Goal: Task Accomplishment & Management: Manage account settings

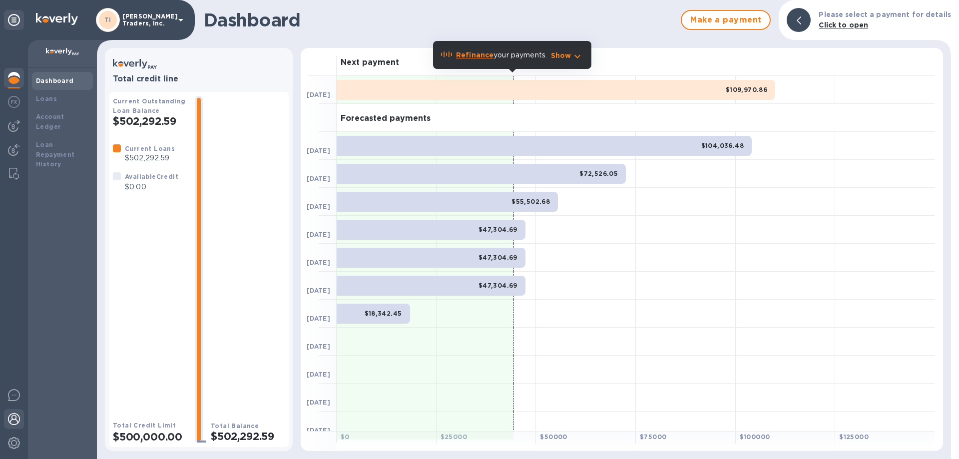
click at [12, 416] on img at bounding box center [14, 419] width 12 height 12
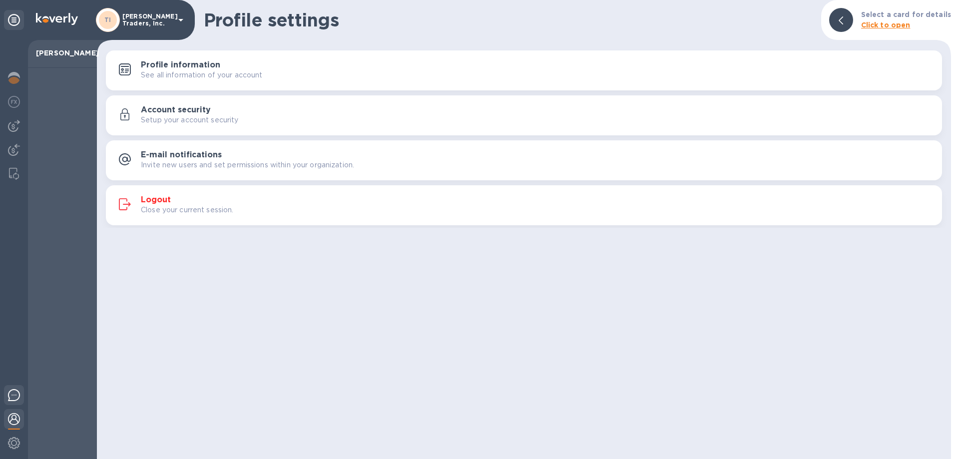
click at [20, 395] on div at bounding box center [14, 396] width 20 height 23
click at [699, 36] on div "Profile settings Select a card for details Click to open" at bounding box center [524, 20] width 854 height 40
click at [17, 20] on icon at bounding box center [14, 20] width 12 height 12
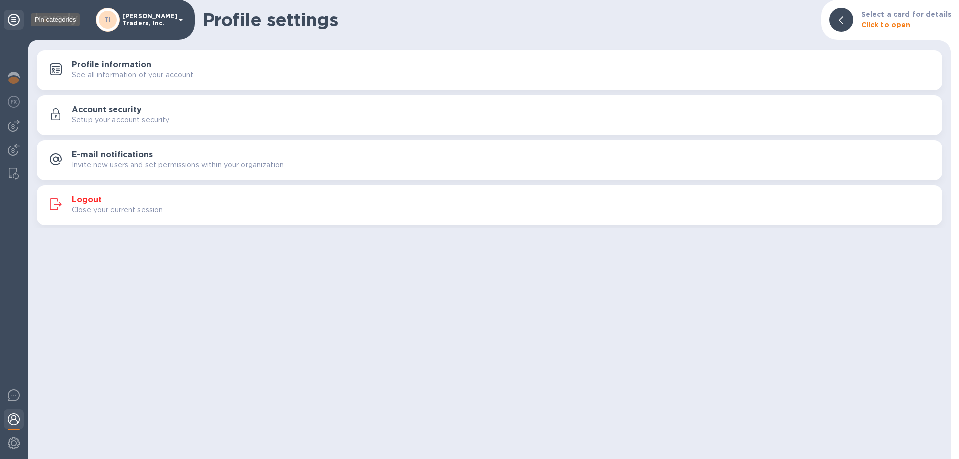
drag, startPoint x: 17, startPoint y: 15, endPoint x: 20, endPoint y: 29, distance: 14.3
click at [17, 16] on icon at bounding box center [14, 20] width 12 height 12
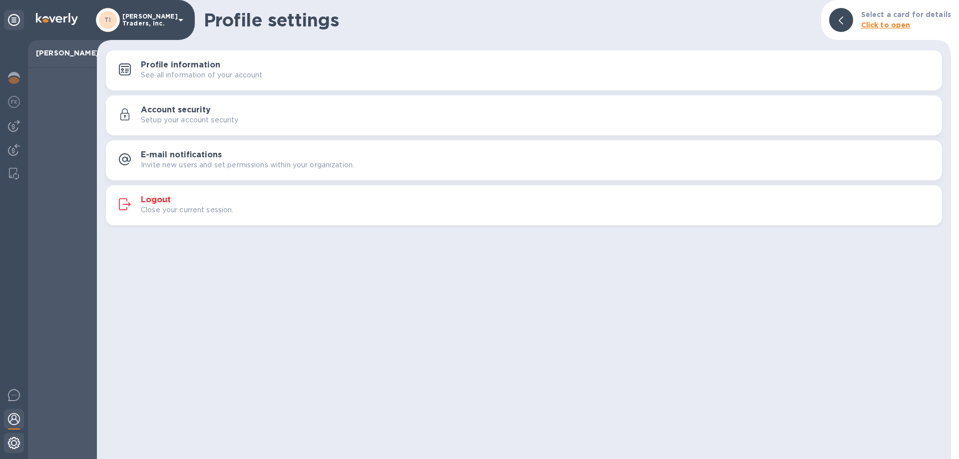
click at [15, 441] on img at bounding box center [14, 443] width 12 height 12
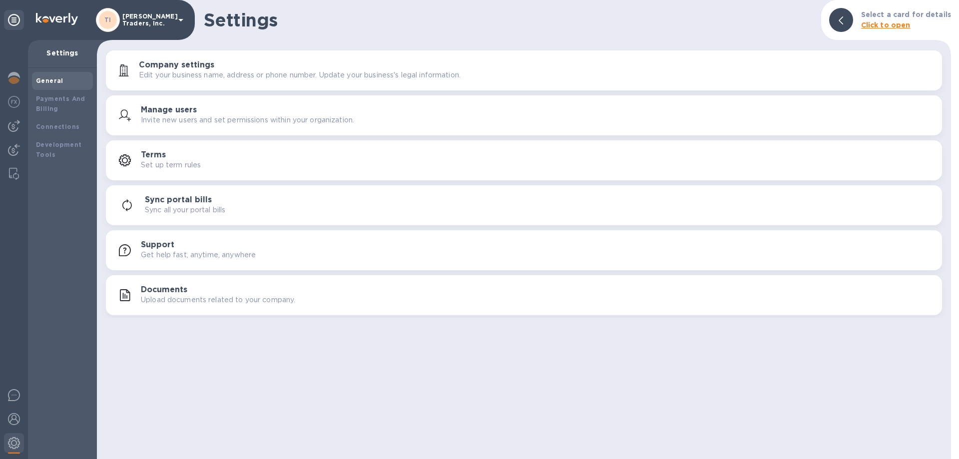
click at [182, 292] on h3 "Documents" at bounding box center [164, 289] width 46 height 9
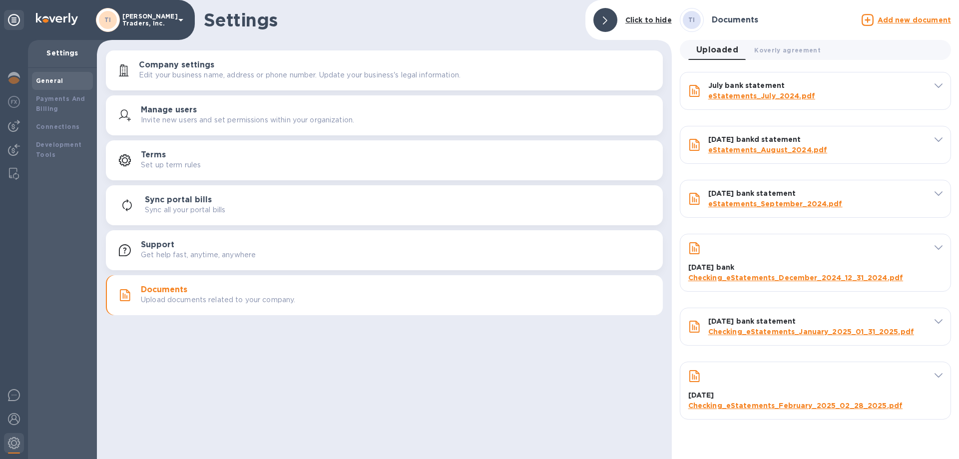
click at [883, 19] on u "Add new document" at bounding box center [913, 20] width 73 height 8
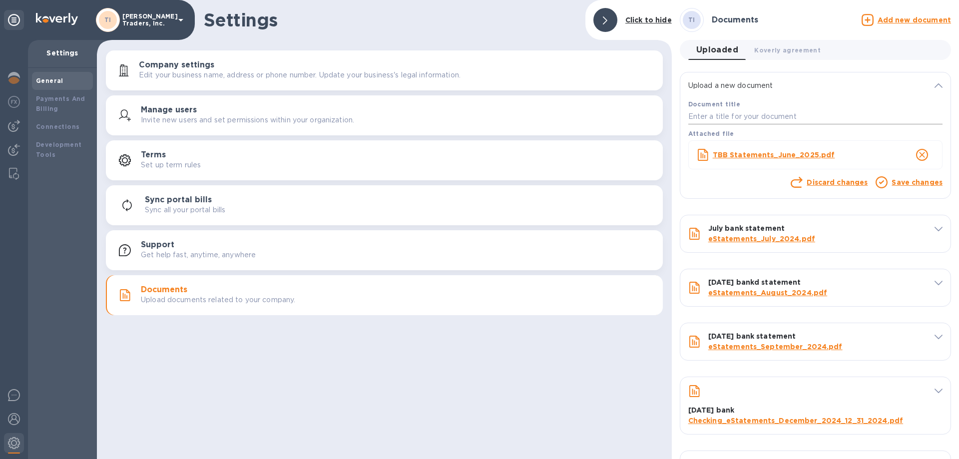
click at [753, 116] on input "text" at bounding box center [815, 116] width 254 height 15
click at [919, 156] on icon "close" at bounding box center [922, 155] width 6 height 6
click at [739, 117] on input "text" at bounding box center [815, 116] width 254 height 15
click at [923, 185] on link "Save changes" at bounding box center [916, 182] width 51 height 8
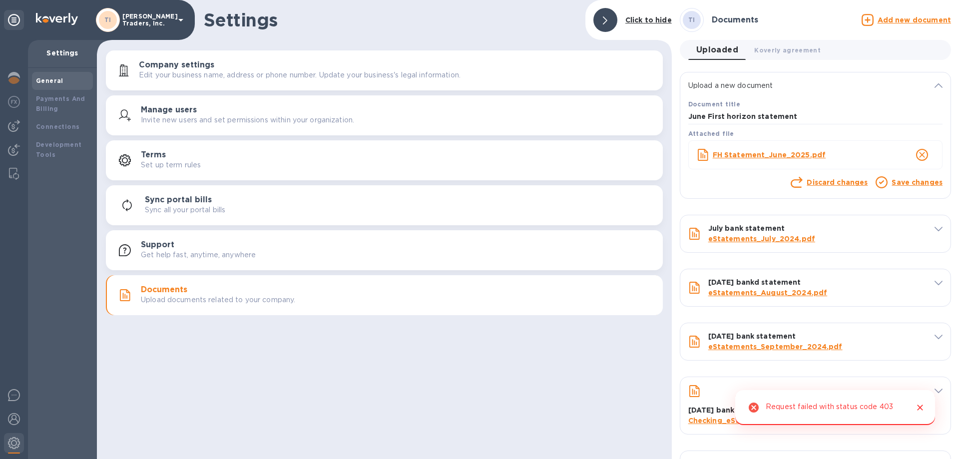
click at [897, 183] on link "Save changes" at bounding box center [916, 182] width 51 height 8
click at [934, 87] on icon at bounding box center [938, 85] width 8 height 4
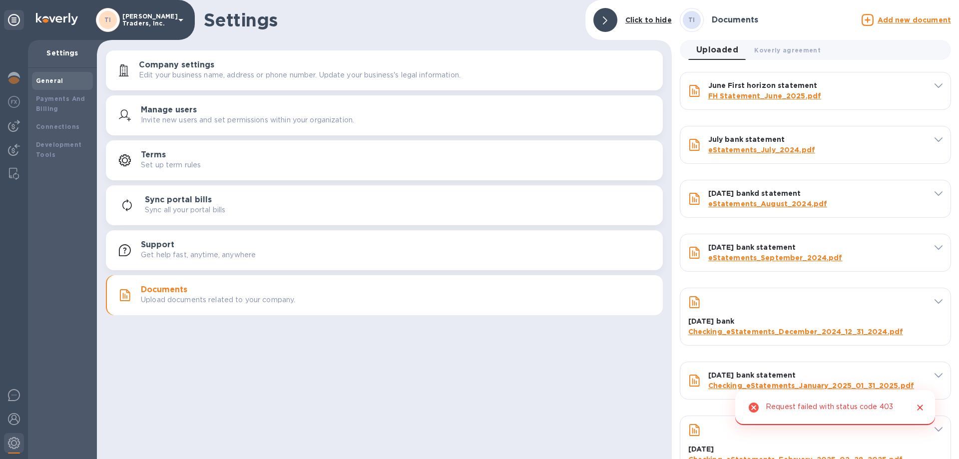
click at [934, 86] on icon at bounding box center [938, 85] width 8 height 4
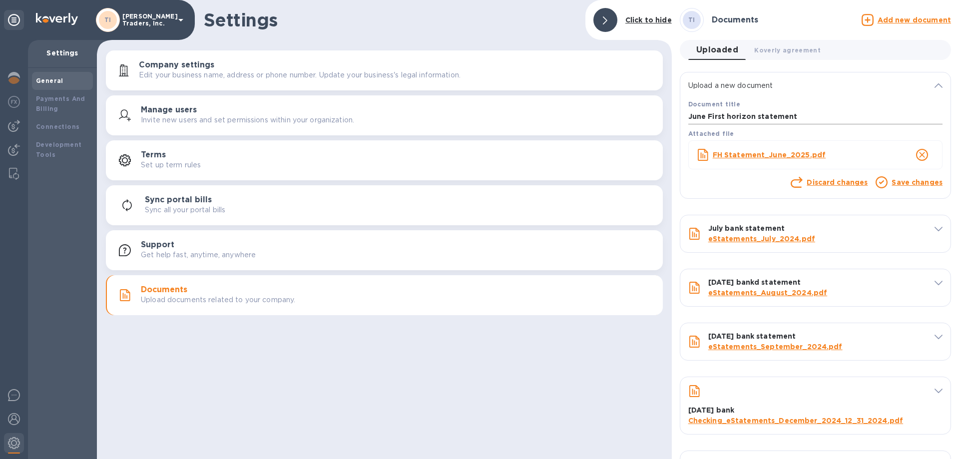
click at [816, 120] on input "June First horizon statement" at bounding box center [815, 116] width 254 height 15
drag, startPoint x: 807, startPoint y: 117, endPoint x: 707, endPoint y: 115, distance: 99.9
click at [707, 115] on input "June First horizon statement" at bounding box center [815, 116] width 254 height 15
type input "June FH statement"
click at [881, 180] on icon at bounding box center [881, 182] width 12 height 12
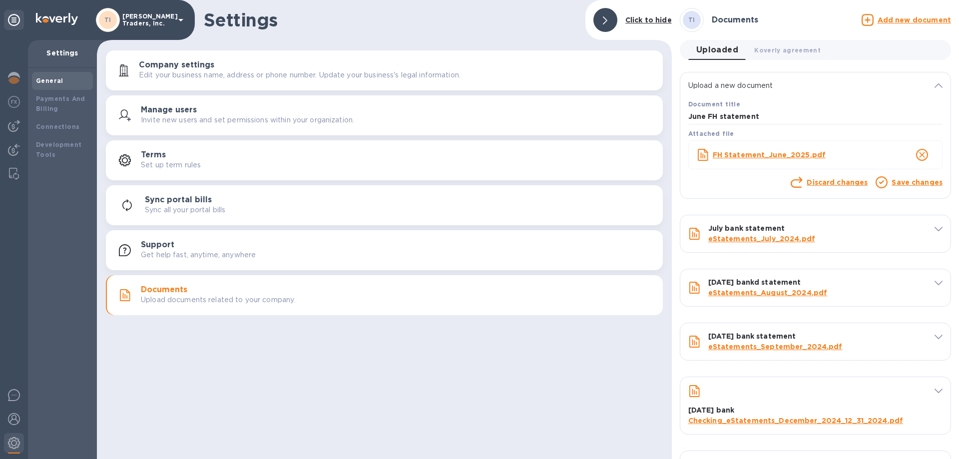
click at [895, 184] on link "Save changes" at bounding box center [916, 182] width 51 height 8
click at [918, 406] on icon "Close" at bounding box center [920, 407] width 6 height 6
click at [783, 50] on span "Koverly agreement 0" at bounding box center [787, 50] width 66 height 10
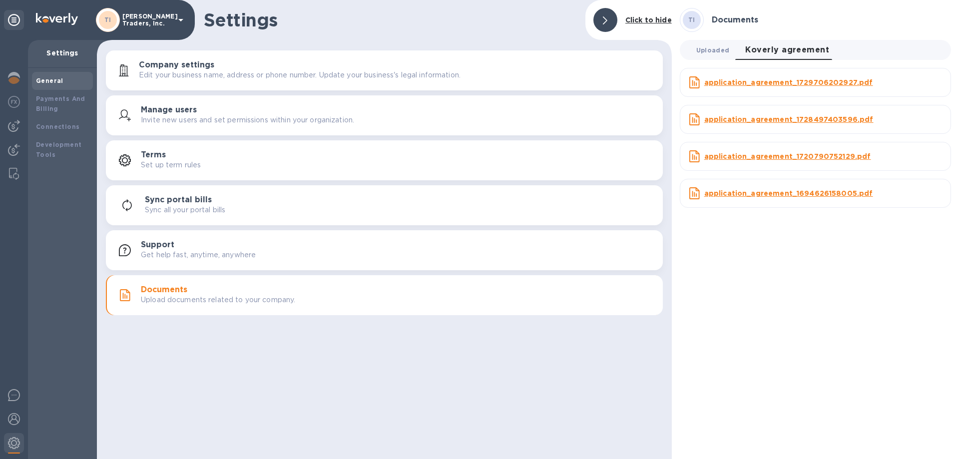
click at [707, 47] on span "Uploaded 0" at bounding box center [712, 50] width 33 height 10
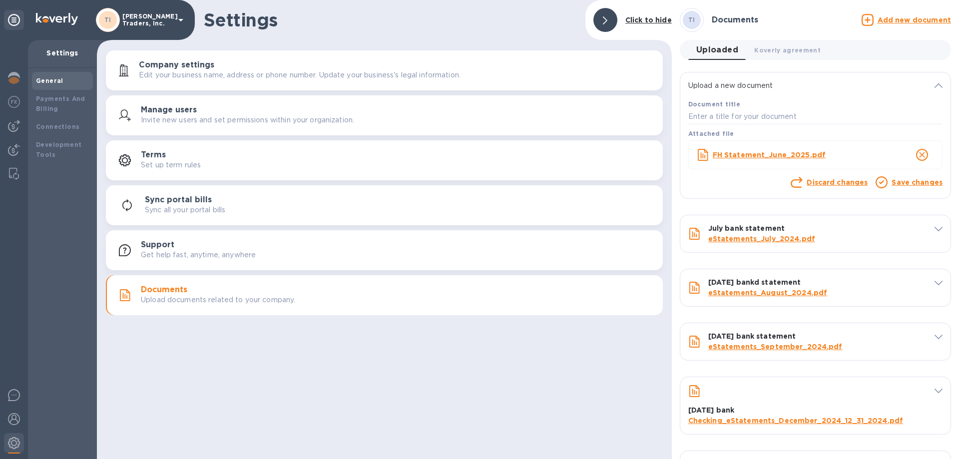
click at [894, 182] on link "Save changes" at bounding box center [916, 182] width 51 height 8
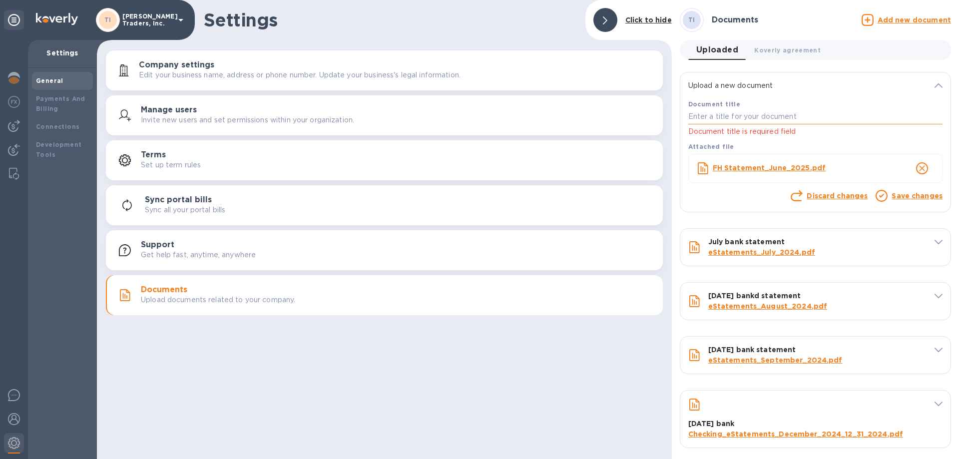
click at [720, 120] on input "text" at bounding box center [815, 116] width 254 height 15
type input "June FH"
click at [894, 197] on link "Save changes" at bounding box center [916, 196] width 51 height 8
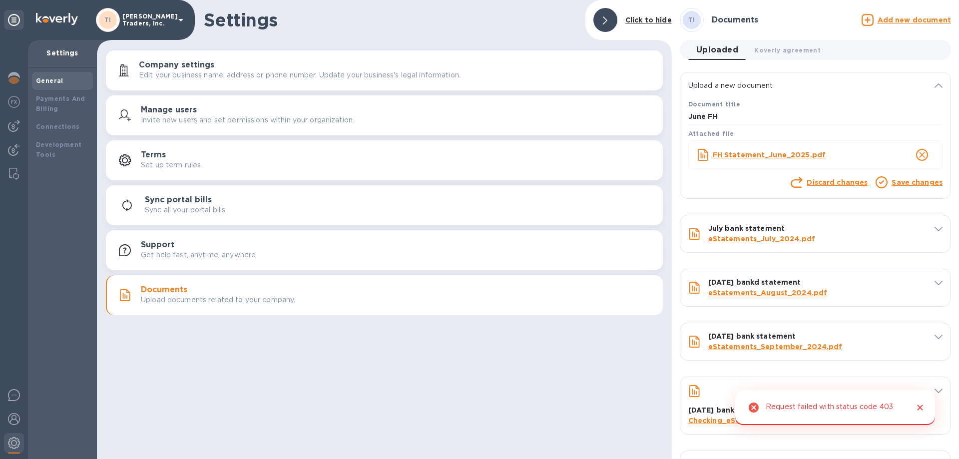
click at [595, 385] on div "Settings Click to hide Company settings Edit your business name, address or pho…" at bounding box center [384, 229] width 575 height 459
click at [908, 181] on link "Save changes" at bounding box center [916, 182] width 51 height 8
click at [919, 406] on icon "Close" at bounding box center [920, 407] width 6 height 6
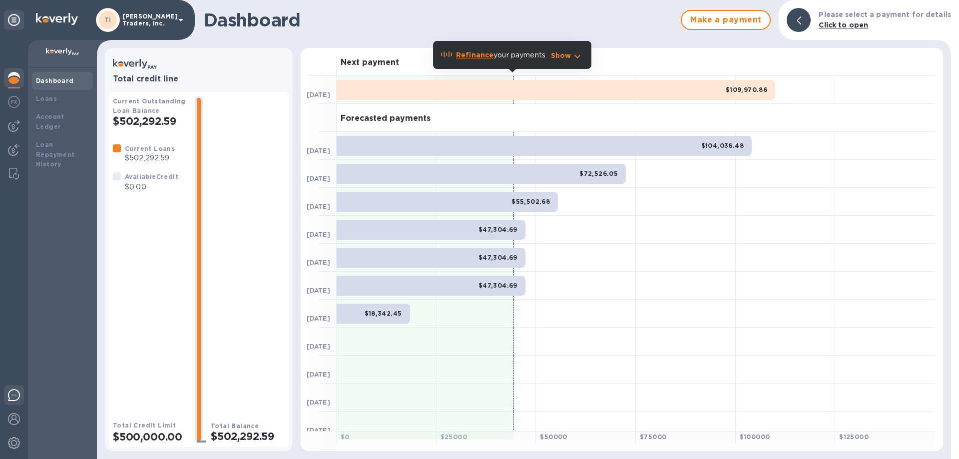
click at [13, 395] on img at bounding box center [14, 395] width 12 height 12
click at [14, 414] on img at bounding box center [14, 419] width 12 height 12
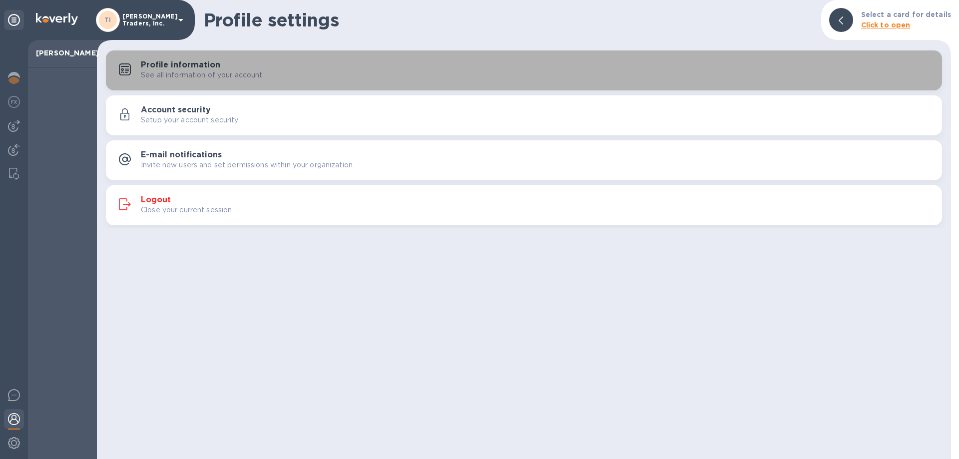
click at [390, 54] on button "Profile information See all information of your account" at bounding box center [524, 70] width 836 height 40
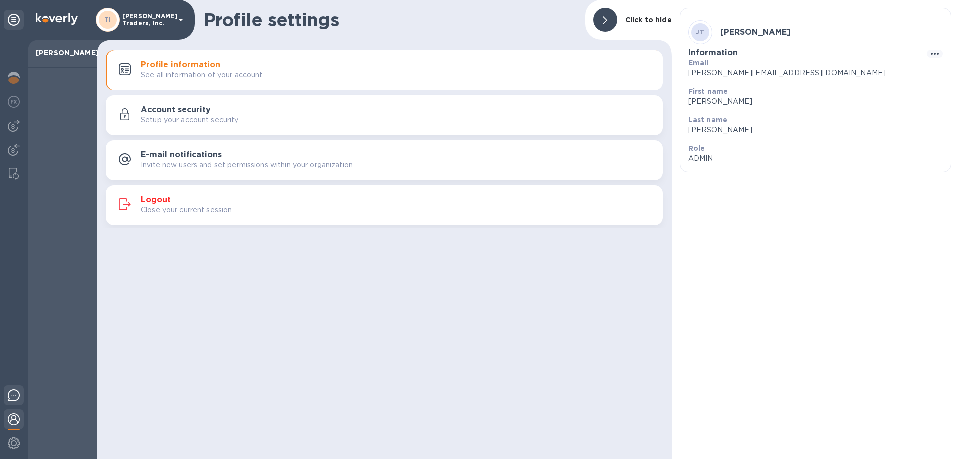
click at [13, 390] on img at bounding box center [14, 395] width 12 height 12
click at [12, 392] on img at bounding box center [14, 395] width 12 height 12
click at [13, 437] on img at bounding box center [14, 443] width 12 height 12
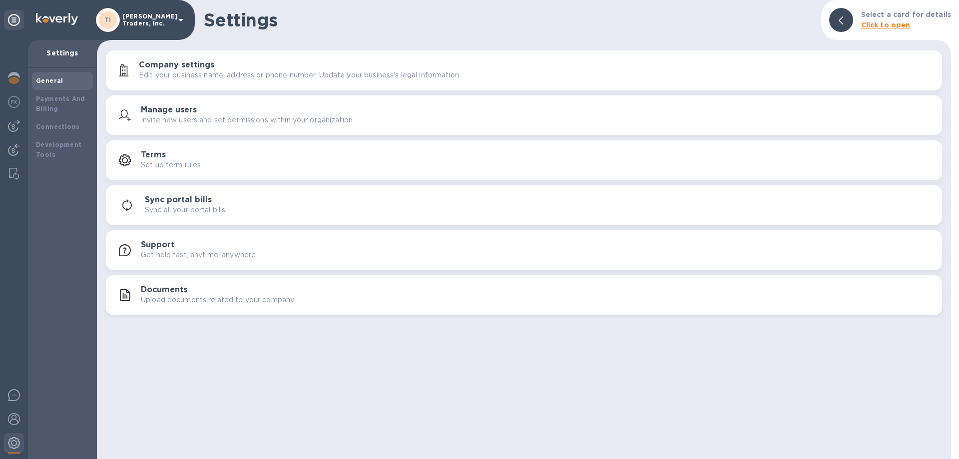
click at [179, 290] on h3 "Documents" at bounding box center [164, 289] width 46 height 9
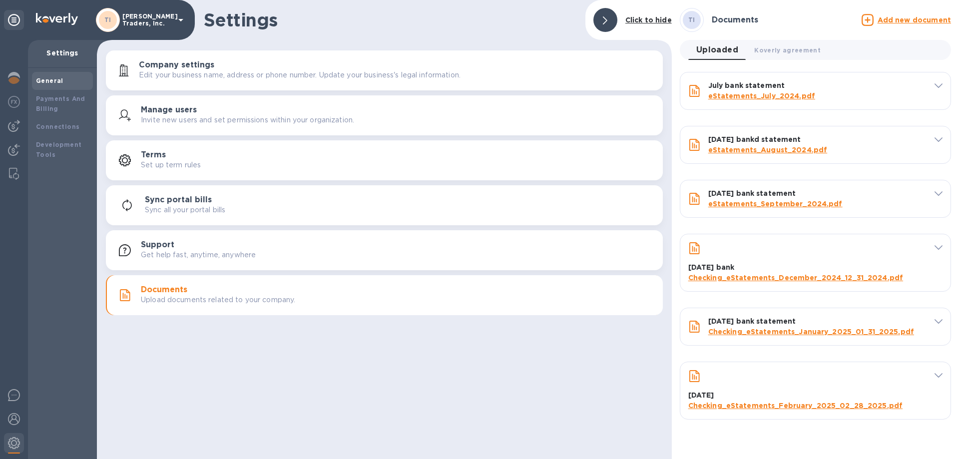
click at [714, 51] on span "Uploaded 0" at bounding box center [717, 50] width 42 height 14
click at [727, 28] on div "TI Documents" at bounding box center [769, 20] width 178 height 24
click at [727, 19] on h3 "Documents" at bounding box center [734, 19] width 46 height 9
click at [871, 21] on icon at bounding box center [867, 20] width 12 height 12
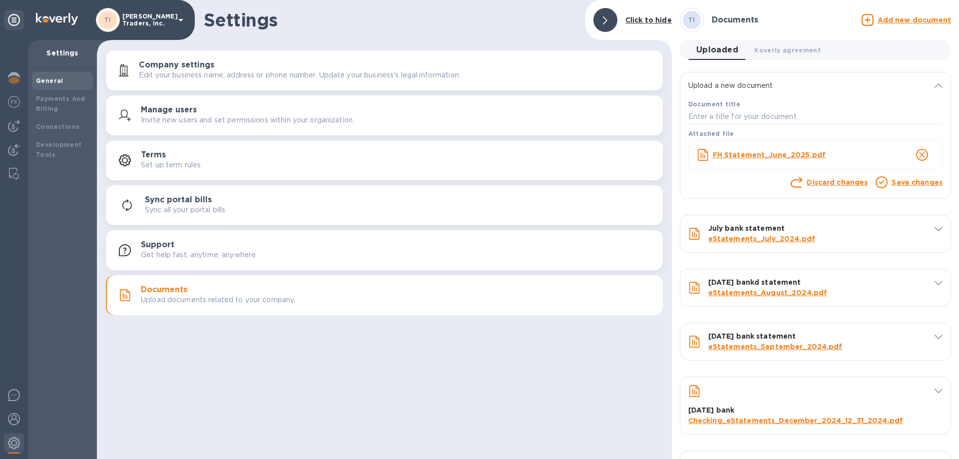
click at [903, 184] on link "Save changes" at bounding box center [916, 182] width 51 height 8
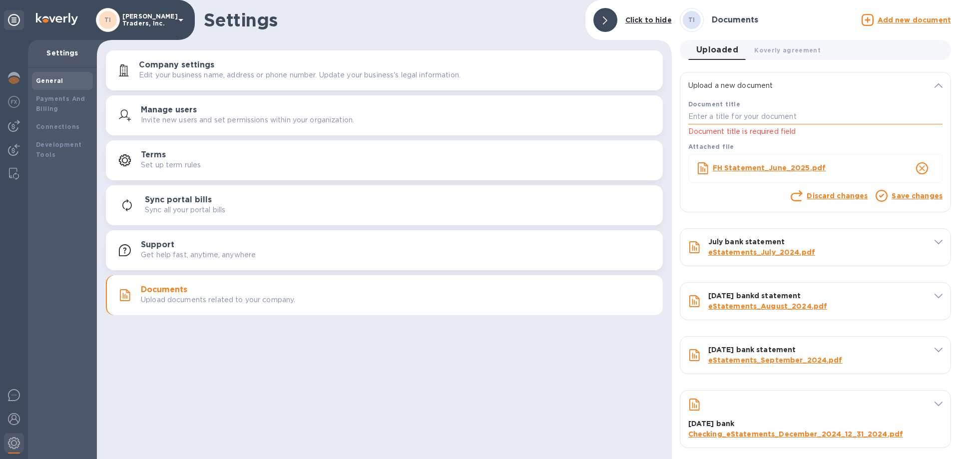
click at [752, 121] on input "text" at bounding box center [815, 116] width 254 height 15
type input "FH june"
click at [903, 193] on link "Save changes" at bounding box center [916, 196] width 51 height 8
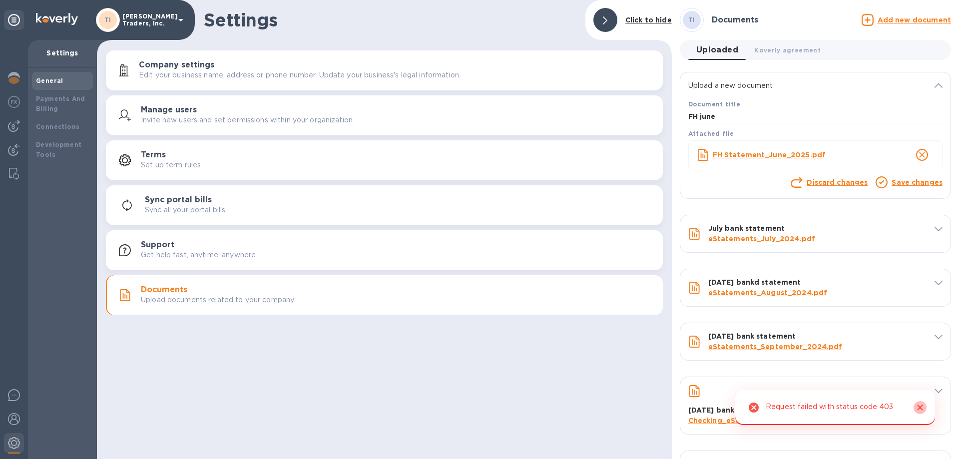
click at [917, 406] on icon "Close" at bounding box center [920, 407] width 10 height 10
click at [11, 25] on icon at bounding box center [14, 20] width 12 height 12
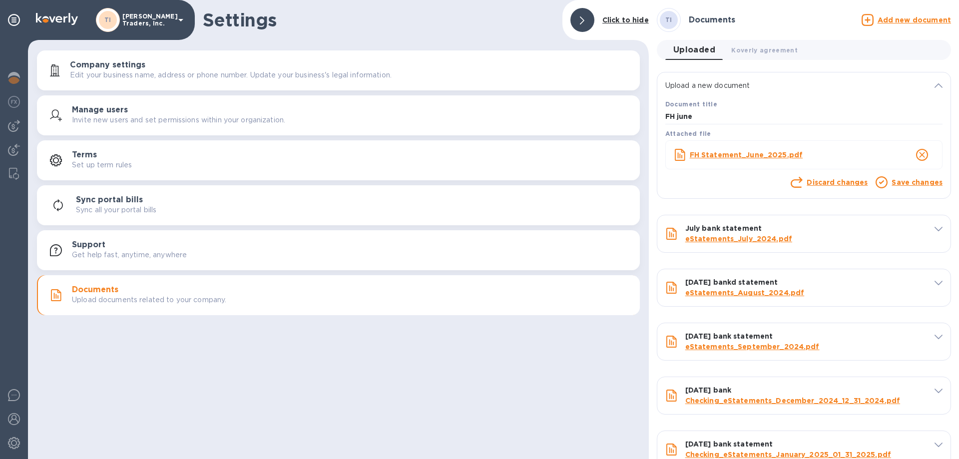
click at [893, 181] on link "Save changes" at bounding box center [916, 182] width 51 height 8
click at [574, 17] on div at bounding box center [582, 20] width 24 height 24
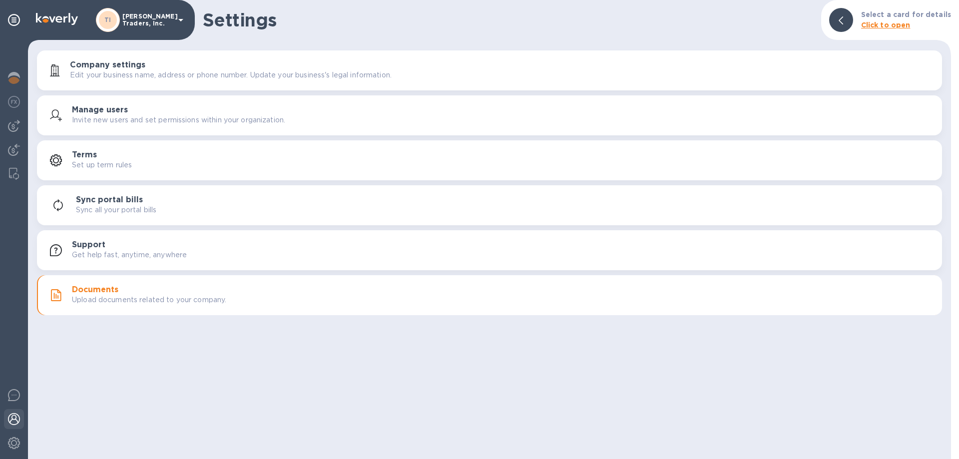
click at [16, 413] on img at bounding box center [14, 419] width 12 height 12
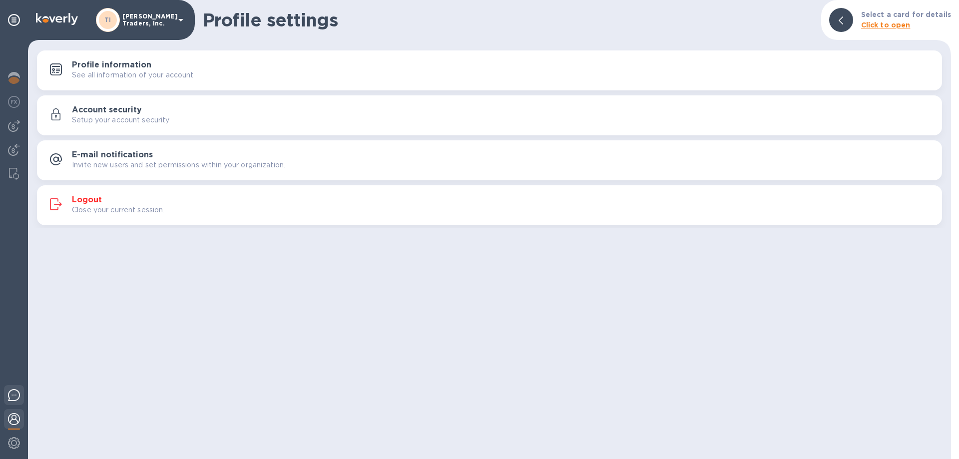
click at [19, 399] on img at bounding box center [14, 395] width 12 height 12
click at [709, 20] on h1 "Profile settings" at bounding box center [508, 19] width 610 height 21
